Goal: Task Accomplishment & Management: Manage account settings

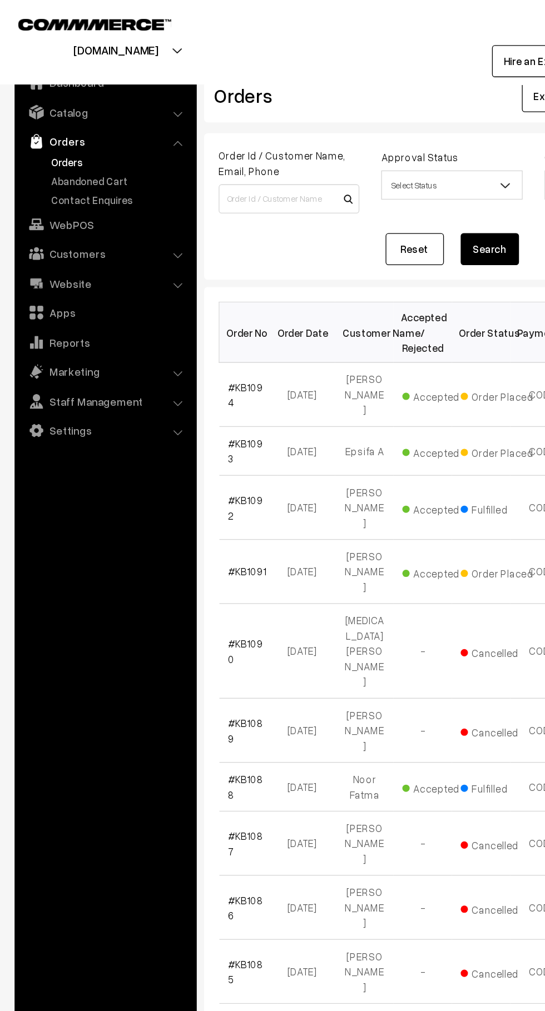
click at [98, 141] on link "Abandoned Cart" at bounding box center [91, 138] width 110 height 12
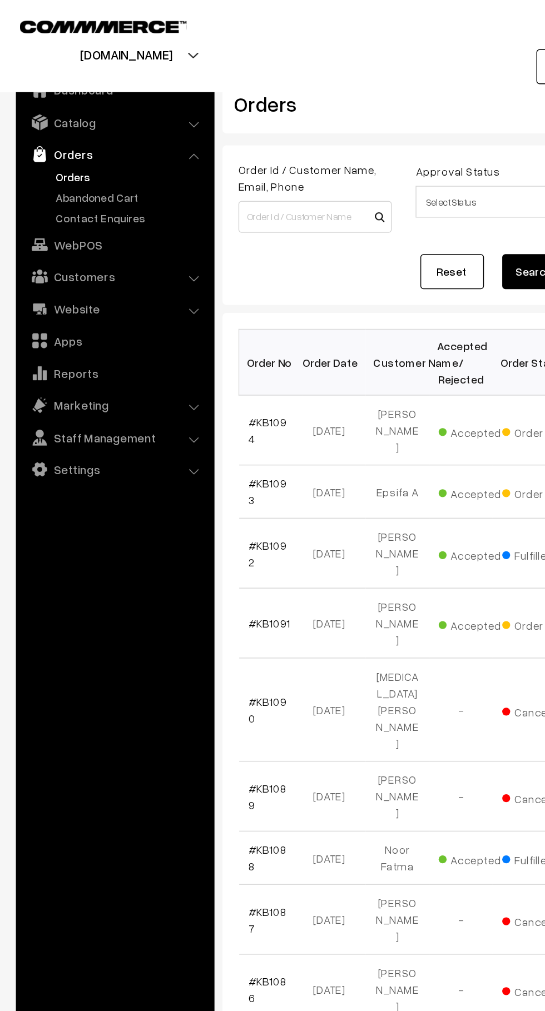
click at [111, 151] on link "Contact Enquires" at bounding box center [91, 153] width 110 height 12
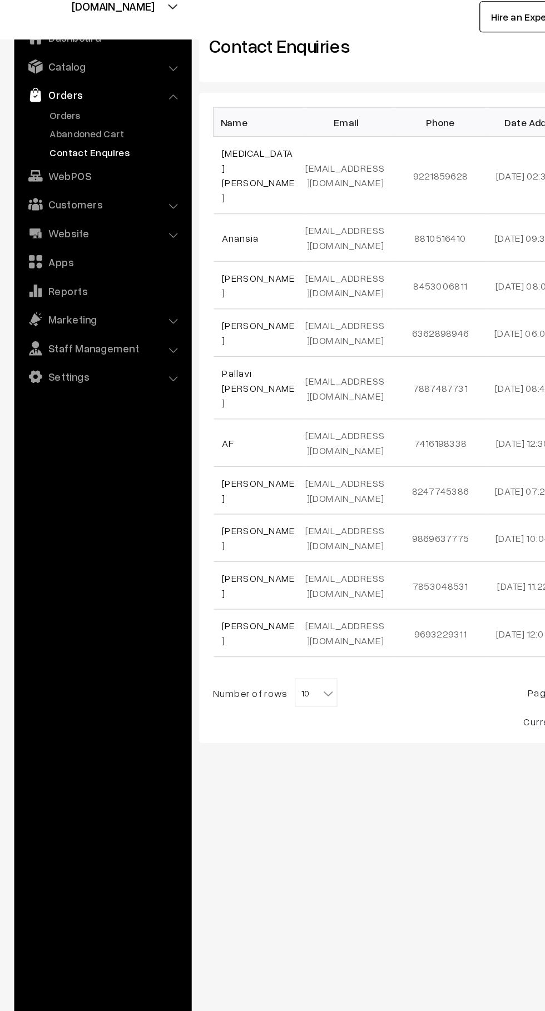
click at [102, 140] on link "Abandoned Cart" at bounding box center [91, 138] width 110 height 12
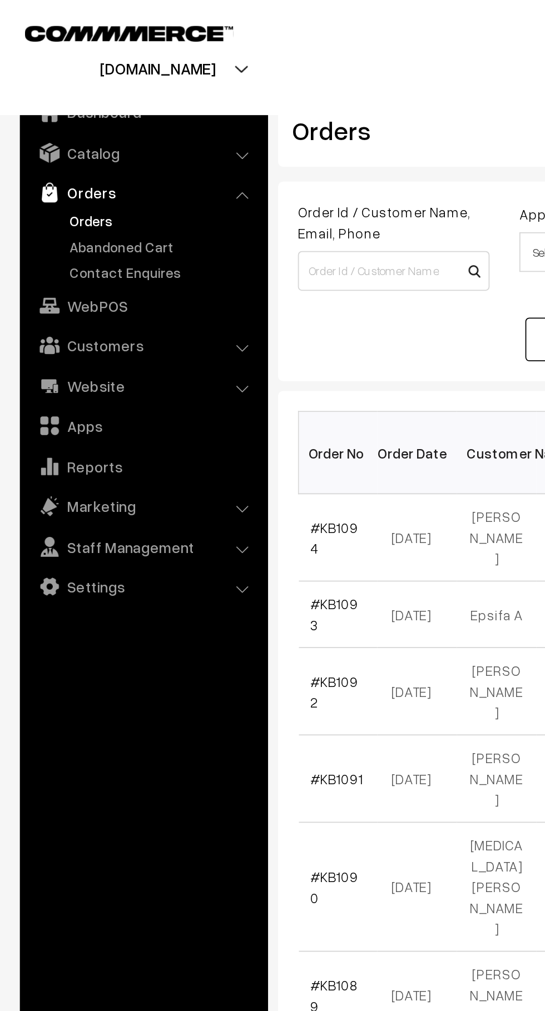
click at [95, 140] on link "Abandoned Cart" at bounding box center [91, 138] width 110 height 12
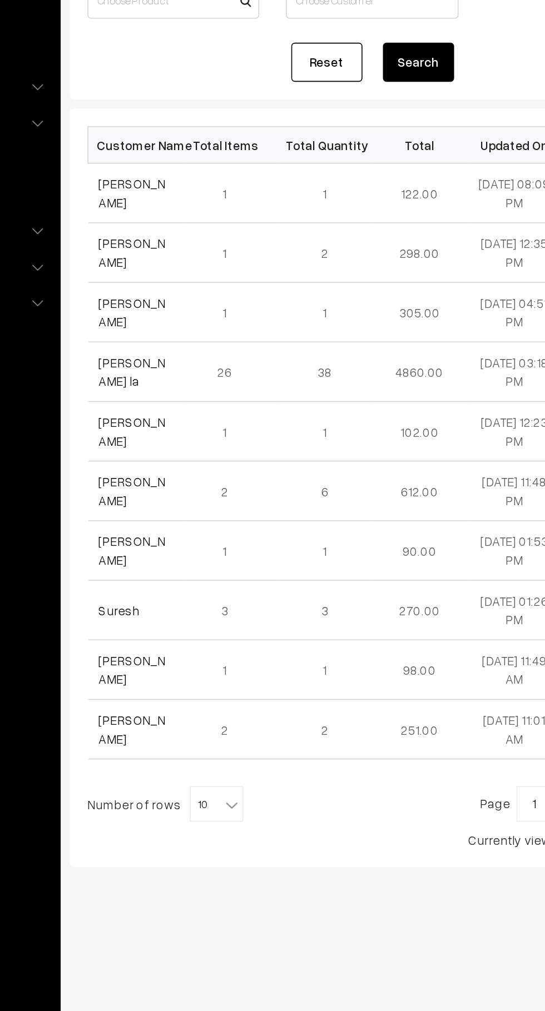
click at [207, 262] on link "Saumya Raj" at bounding box center [195, 261] width 42 height 21
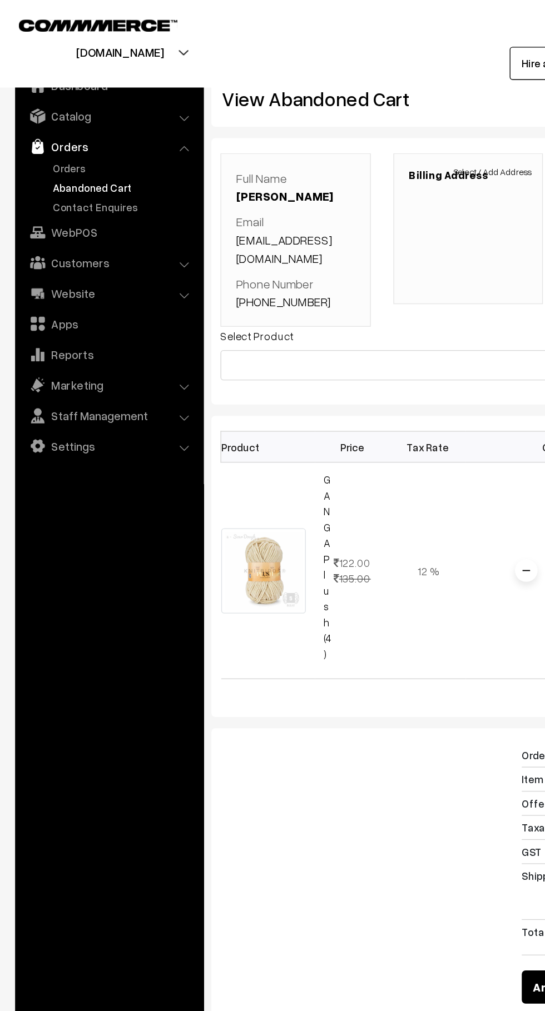
click at [88, 123] on link "Orders" at bounding box center [91, 124] width 110 height 12
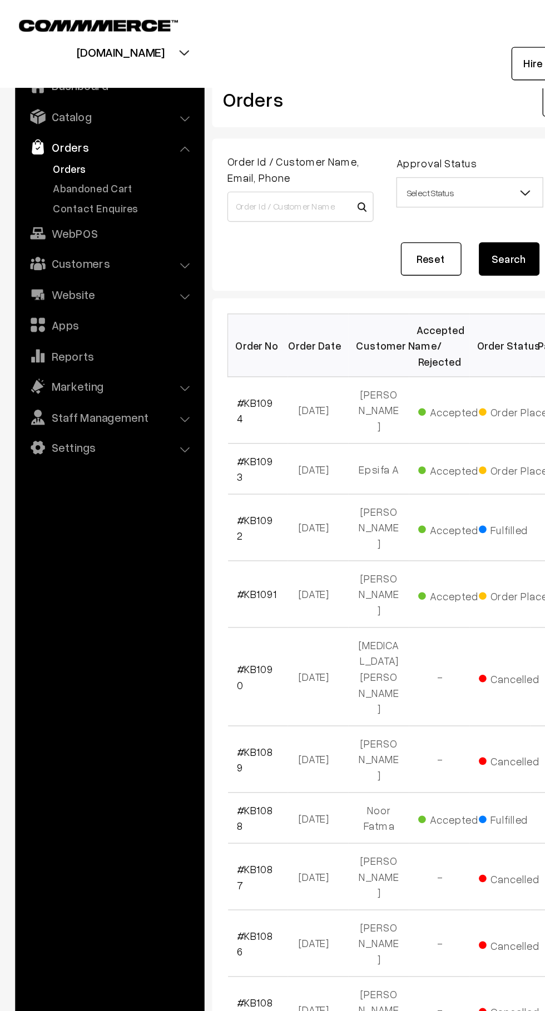
click at [108, 140] on link "Abandoned Cart" at bounding box center [91, 138] width 110 height 12
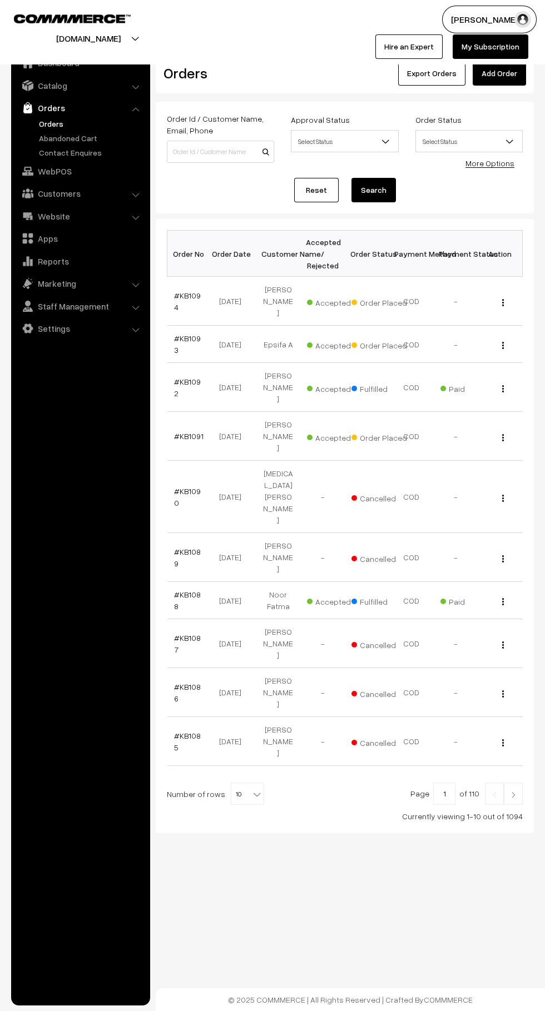
click at [106, 143] on link "Abandoned Cart" at bounding box center [91, 138] width 110 height 12
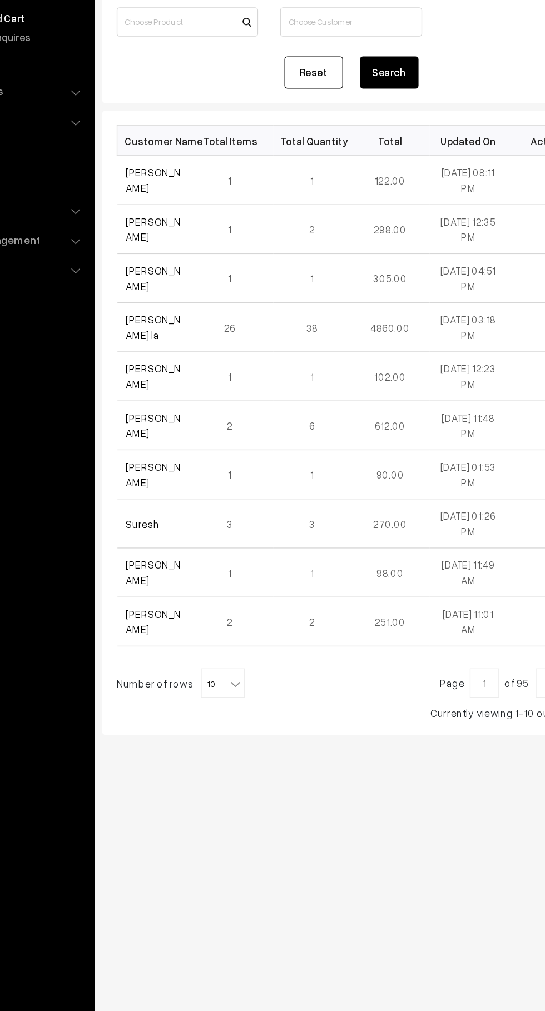
click at [202, 263] on link "Saumya Raj" at bounding box center [195, 261] width 42 height 21
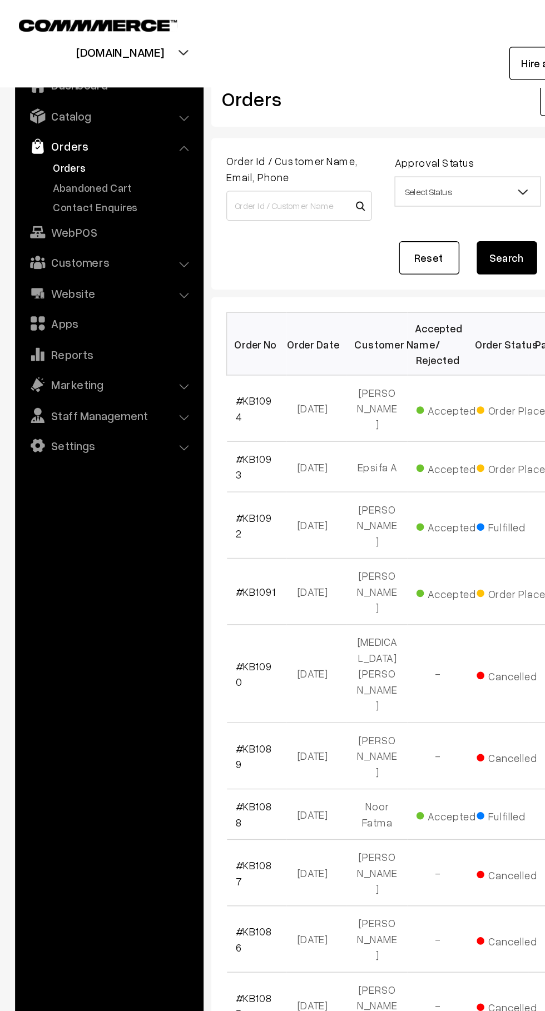
click at [85, 141] on link "Abandoned Cart" at bounding box center [91, 138] width 110 height 12
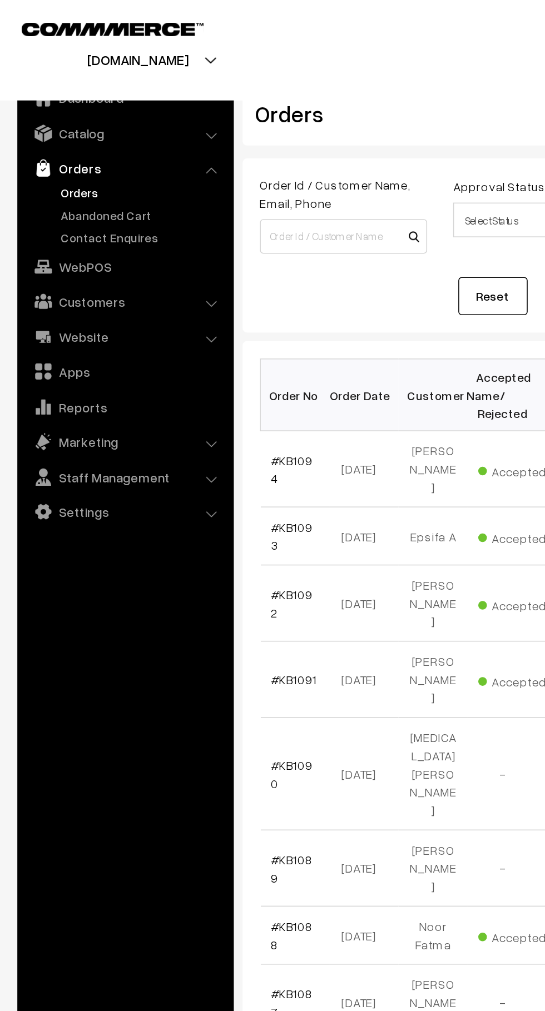
click at [100, 139] on link "Abandoned Cart" at bounding box center [91, 138] width 110 height 12
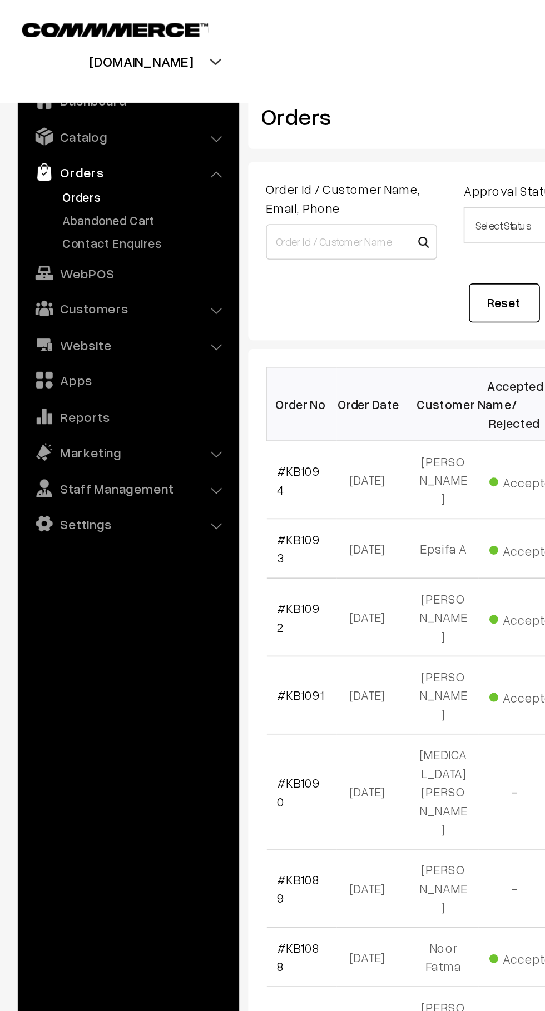
click at [42, 140] on link "Abandoned Cart" at bounding box center [91, 138] width 110 height 12
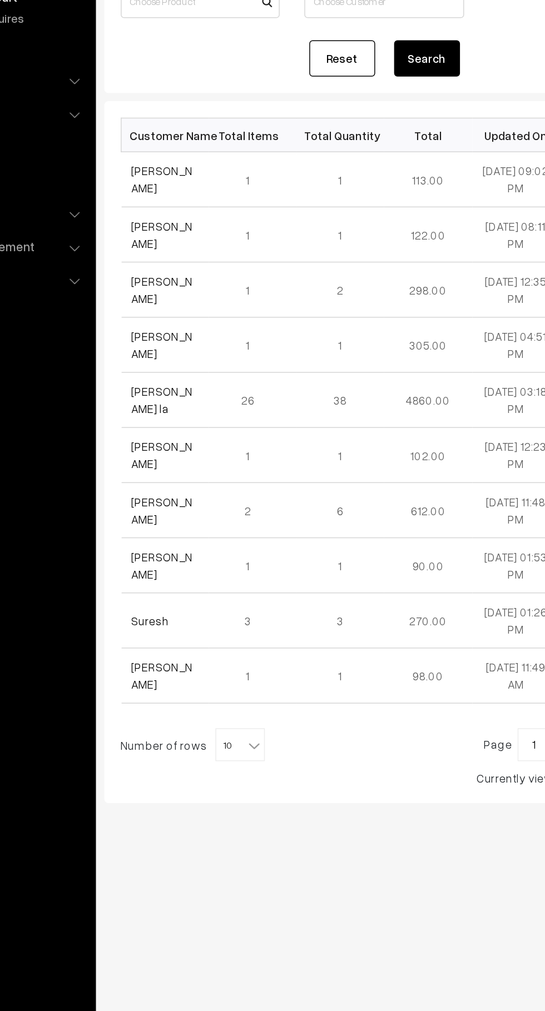
click at [168, 256] on td "[PERSON_NAME]" at bounding box center [196, 261] width 59 height 37
click at [177, 265] on link "[PERSON_NAME]" at bounding box center [195, 261] width 42 height 21
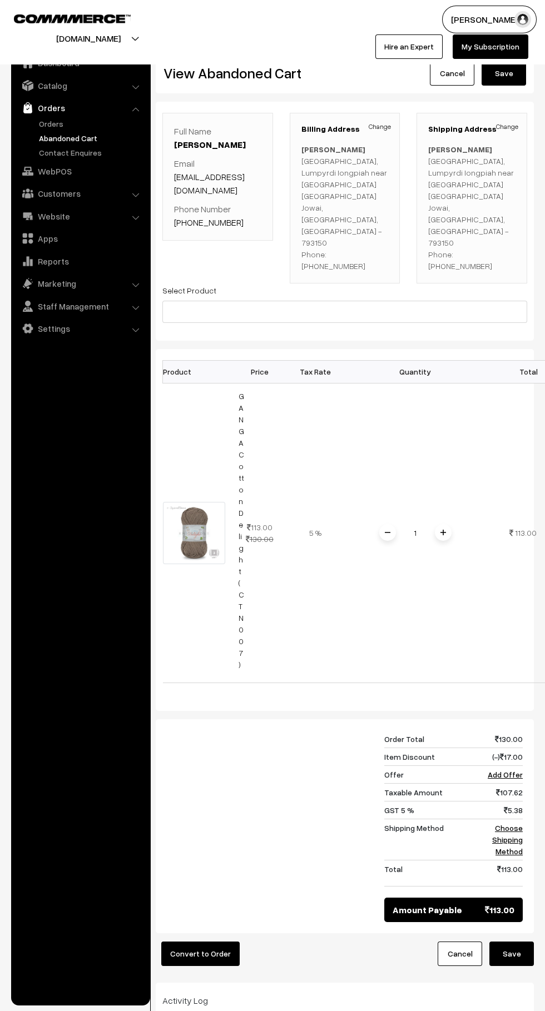
scroll to position [3, 0]
